Goal: Transaction & Acquisition: Book appointment/travel/reservation

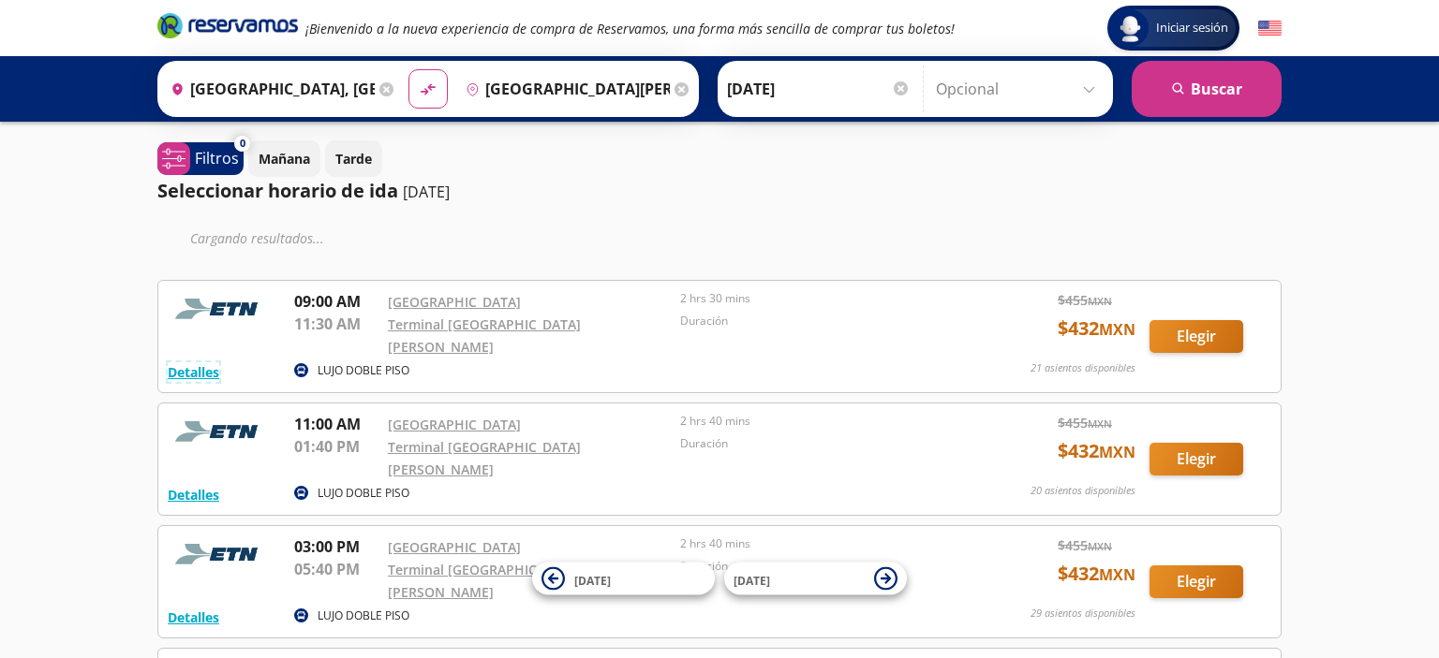
click at [193, 367] on button "Detalles" at bounding box center [194, 372] width 52 height 20
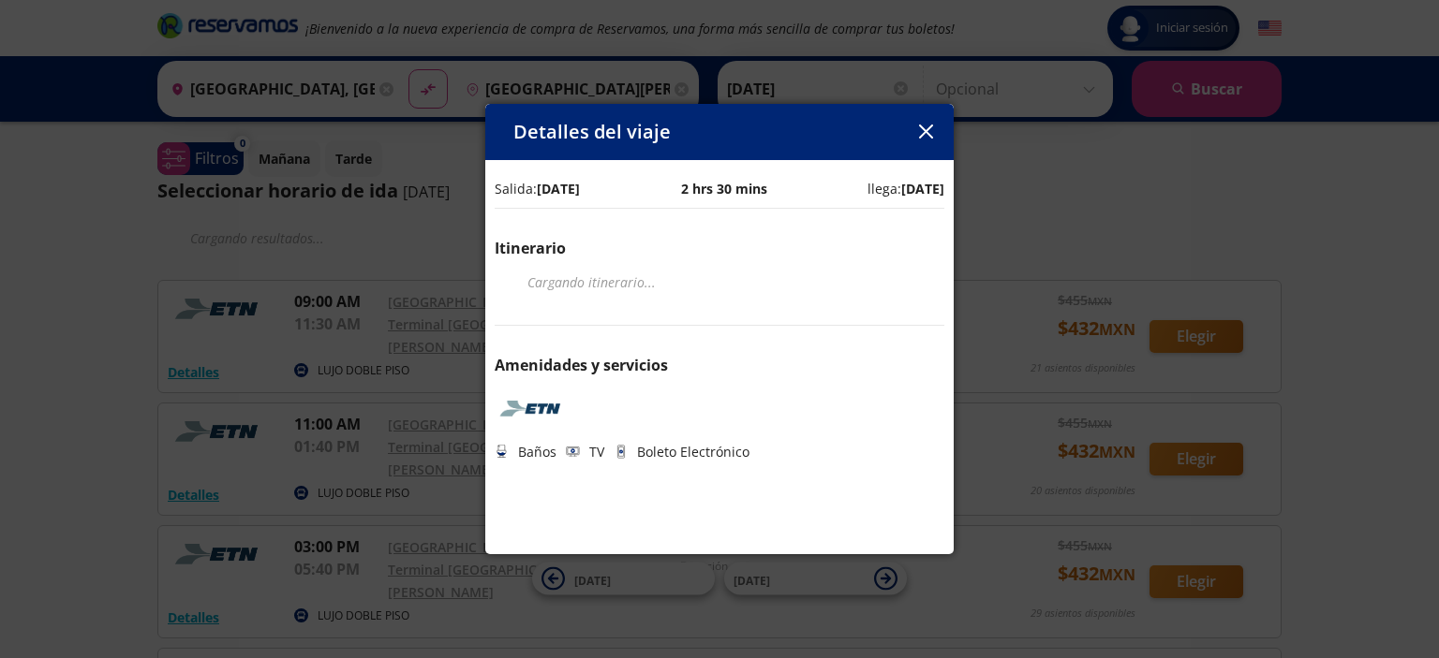
click at [1296, 223] on div "Detalles del viaje Salida: [DATE] 2 hrs 30 mins llega: [DATE] Itinerario Cargan…" at bounding box center [719, 329] width 1439 height 658
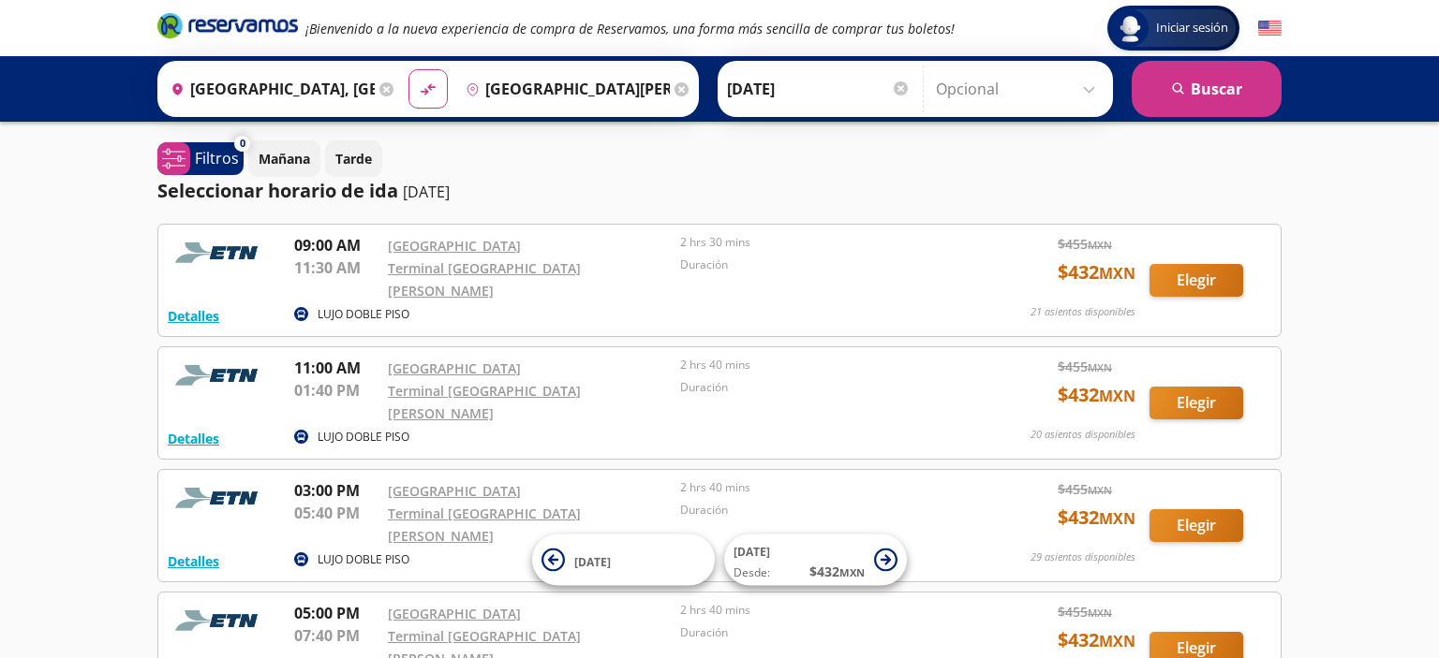
click at [567, 285] on div "Terminal [GEOGRAPHIC_DATA][PERSON_NAME]" at bounding box center [529, 279] width 283 height 45
click at [203, 306] on button "Detalles" at bounding box center [194, 316] width 52 height 20
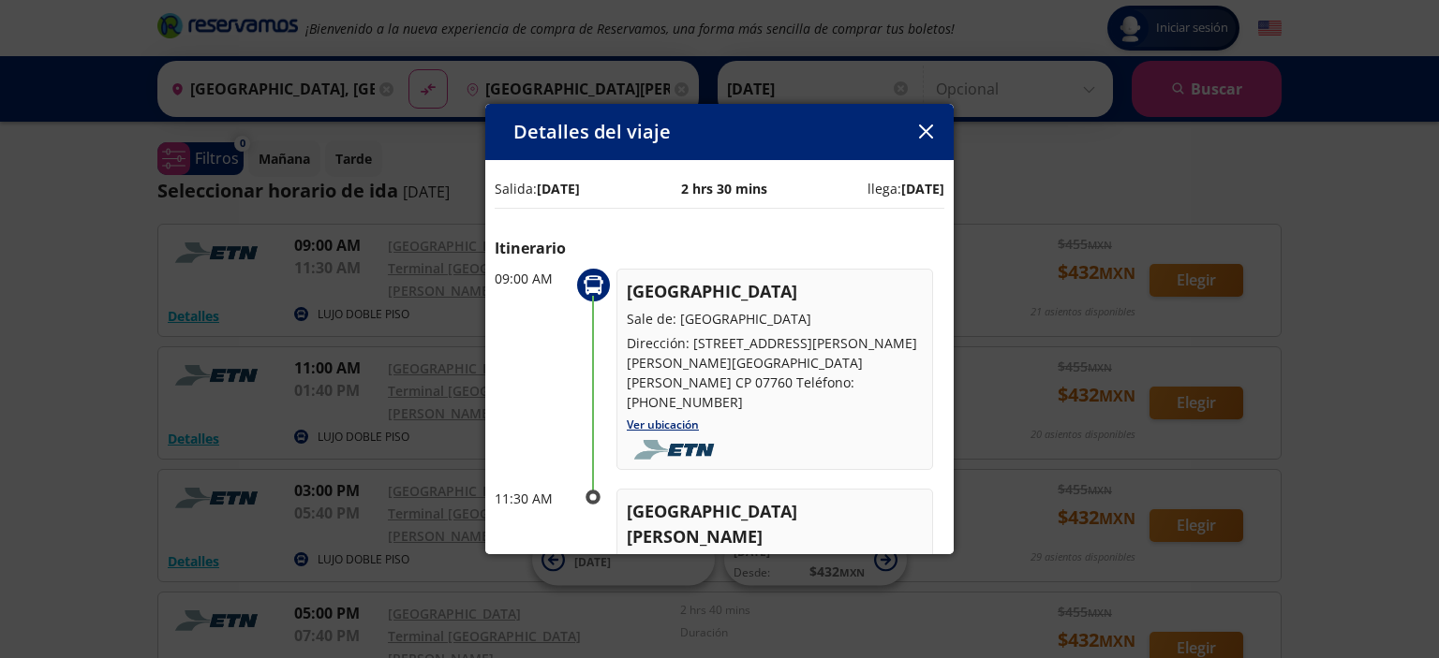
click at [914, 133] on button "button" at bounding box center [925, 132] width 28 height 28
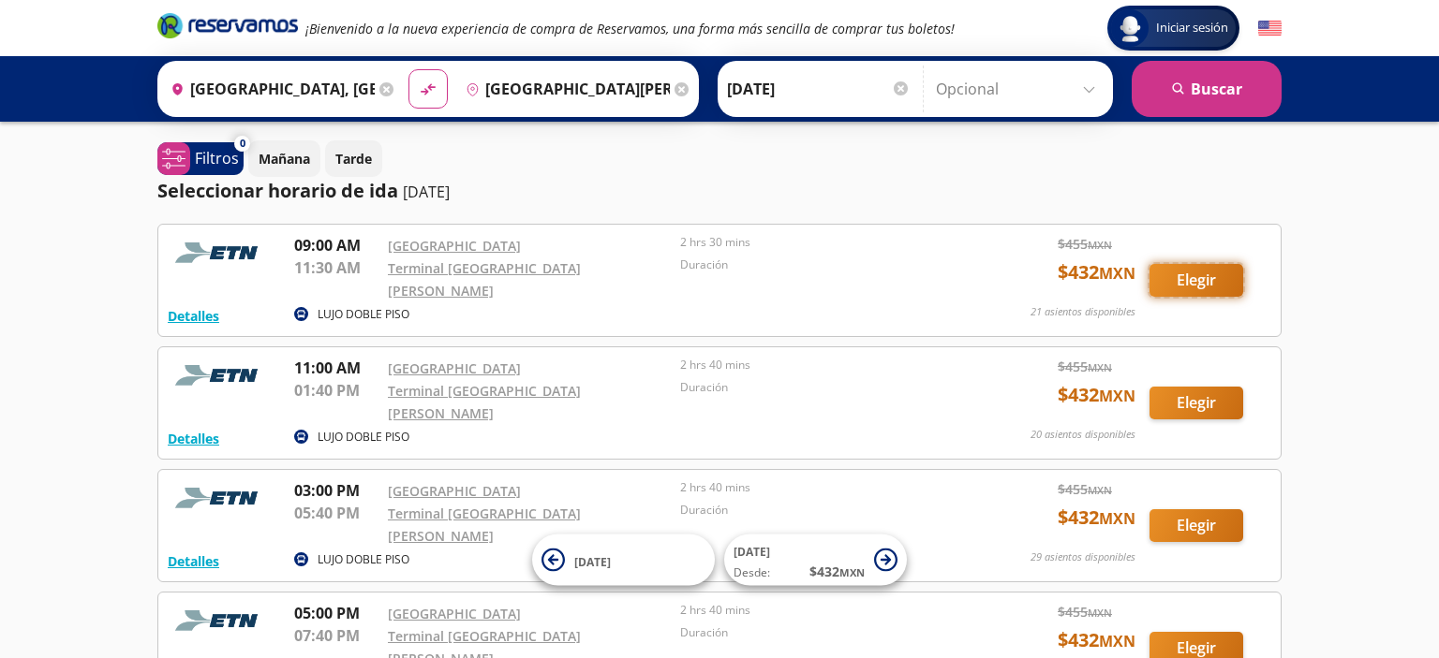
click at [1218, 282] on button "Elegir" at bounding box center [1196, 280] width 94 height 33
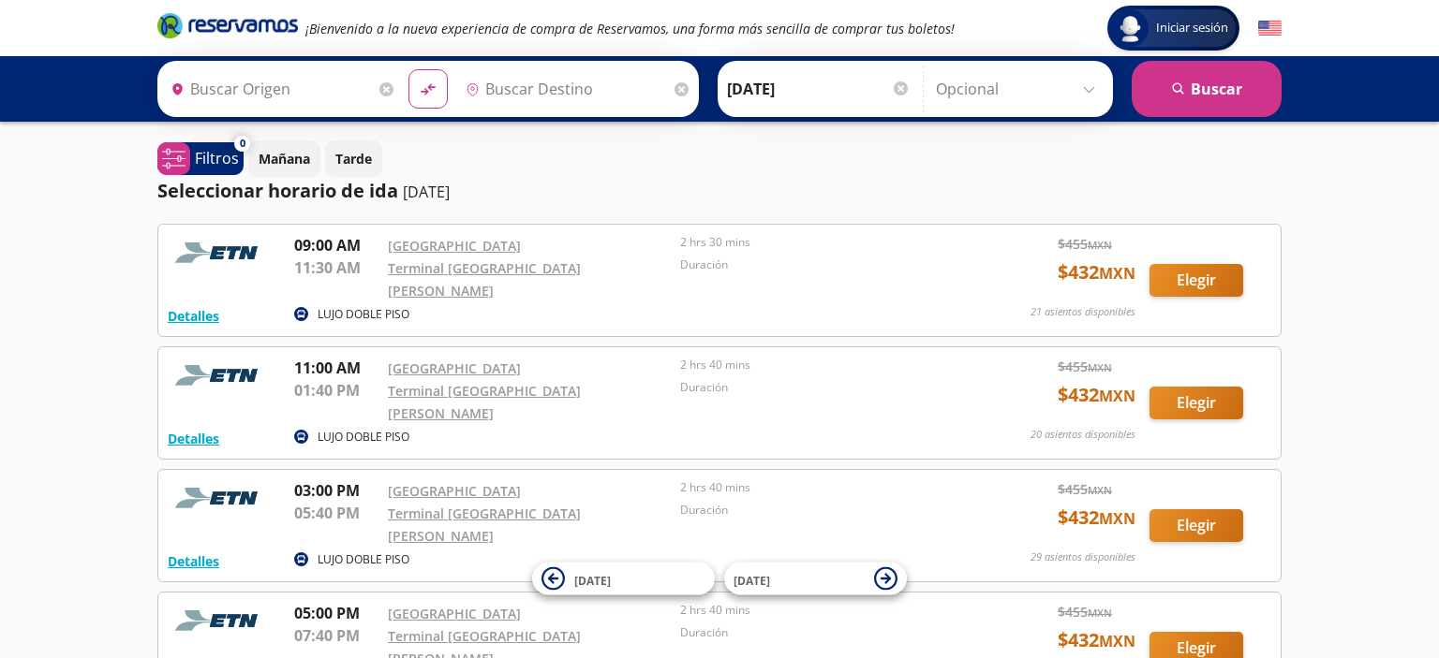
type input "[GEOGRAPHIC_DATA], [GEOGRAPHIC_DATA]"
type input "Terminal [GEOGRAPHIC_DATA][PERSON_NAME], [GEOGRAPHIC_DATA]"
